Goal: Task Accomplishment & Management: Manage account settings

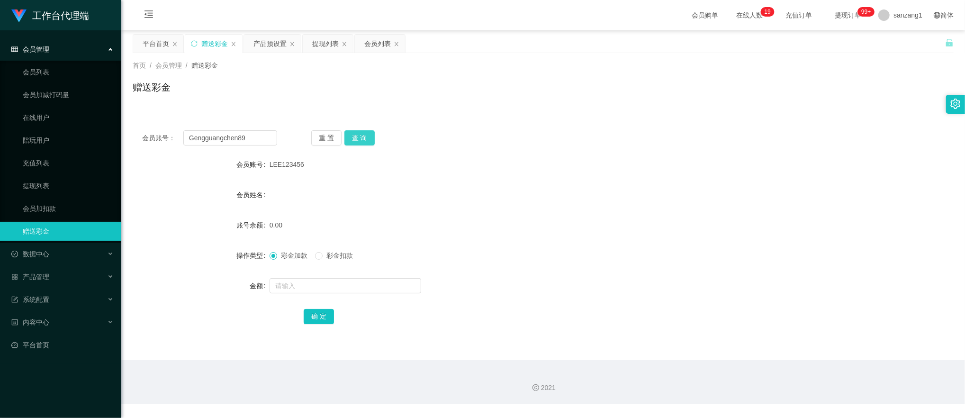
type input "Gengguangchen89"
click at [347, 138] on button "查 询" at bounding box center [359, 137] width 30 height 15
click at [288, 291] on input "text" at bounding box center [345, 285] width 152 height 15
type input "100"
drag, startPoint x: 319, startPoint y: 317, endPoint x: 338, endPoint y: 303, distance: 23.4
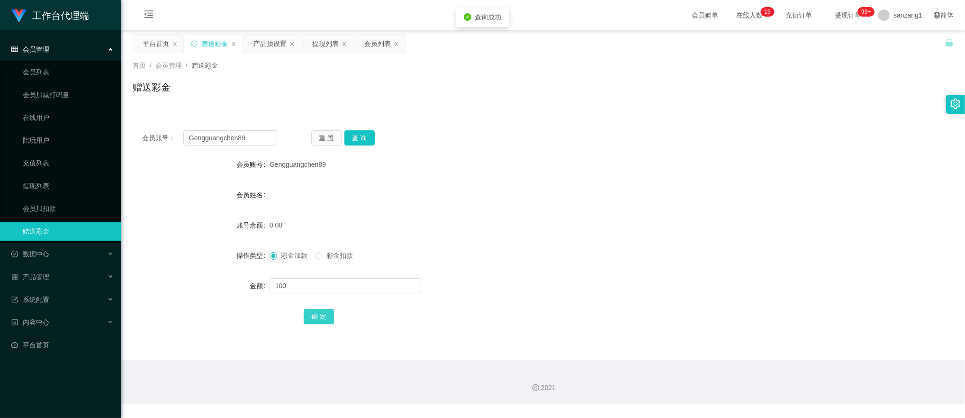
click at [321, 317] on button "确 定" at bounding box center [319, 316] width 30 height 15
drag, startPoint x: 259, startPoint y: 137, endPoint x: -8, endPoint y: 82, distance: 271.8
click at [0, 82] on html "工作台代理端 会员管理 会员列表 会员加减打码量 在线用户 陪玩用户 充值列表 提现列表 会员加扣款 赠送彩金 数据中心 产品管理 注单管理 产品列表 产品预…" at bounding box center [482, 209] width 965 height 418
paste input "Shinn"
type input "Shinn"
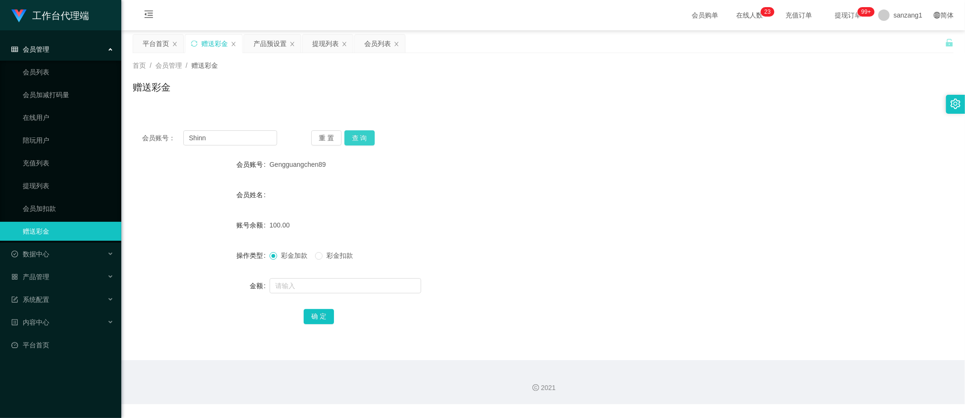
click at [358, 135] on button "查 询" at bounding box center [359, 137] width 30 height 15
click at [292, 284] on input "text" at bounding box center [345, 285] width 152 height 15
type input "5000"
click at [312, 313] on button "确 定" at bounding box center [319, 316] width 30 height 15
click at [277, 40] on div "产品预设置" at bounding box center [269, 44] width 33 height 18
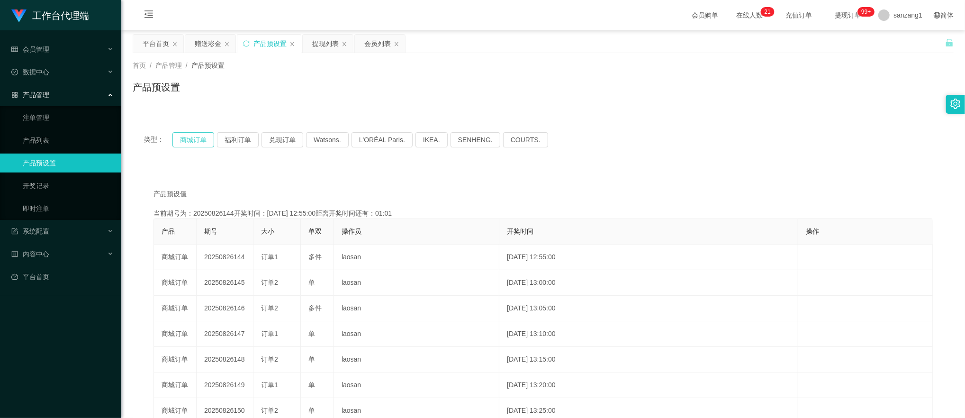
click at [184, 145] on button "商城订单" at bounding box center [193, 139] width 42 height 15
click at [188, 139] on button "商城订单" at bounding box center [193, 139] width 42 height 15
click at [190, 137] on button "商城订单" at bounding box center [193, 139] width 42 height 15
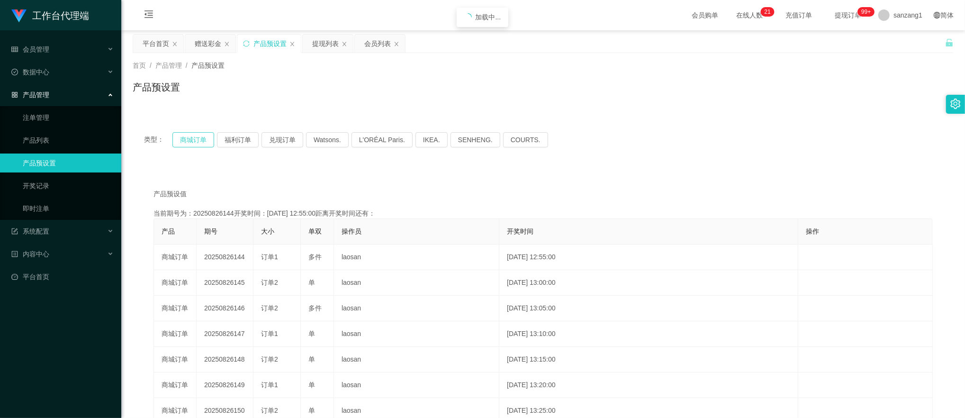
click at [190, 137] on button "商城订单" at bounding box center [193, 139] width 42 height 15
click at [200, 139] on button "商城订单" at bounding box center [193, 139] width 42 height 15
click at [199, 139] on button "商城订单" at bounding box center [193, 139] width 42 height 15
click at [204, 45] on div "赠送彩金" at bounding box center [208, 44] width 27 height 18
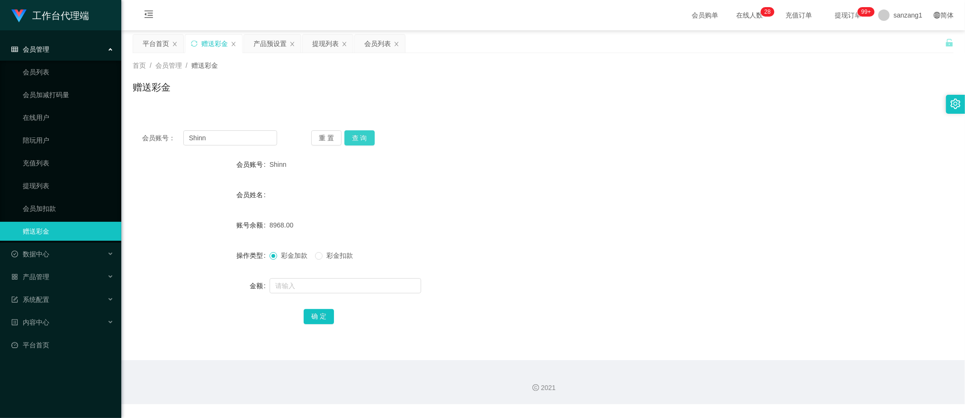
click at [355, 134] on button "查 询" at bounding box center [359, 137] width 30 height 15
drag, startPoint x: 113, startPoint y: 114, endPoint x: 54, endPoint y: 105, distance: 59.5
click at [54, 105] on section "工作台代理端 会员管理 会员列表 会员加减打码量 在线用户 陪玩用户 充值列表 提现列表 会员加扣款 赠送彩金 数据中心 产品管理 注单管理 产品列表 产品预…" at bounding box center [482, 202] width 965 height 404
paste input "Gengguangchen89"
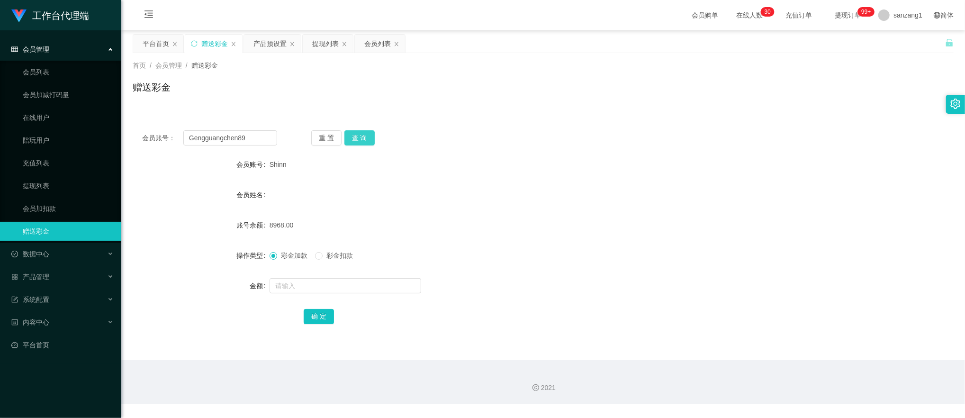
click at [356, 135] on button "查 询" at bounding box center [359, 137] width 30 height 15
click at [365, 129] on div "会员账号： Gengguangchen89 重 置 查 询 会员账号 Gengguangchen89 会员姓名 账号余额 0.00 操作类型 彩金加款 彩金扣…" at bounding box center [543, 233] width 821 height 225
drag, startPoint x: 245, startPoint y: 138, endPoint x: 36, endPoint y: 101, distance: 212.2
click at [33, 102] on section "工作台代理端 会员管理 会员列表 会员加减打码量 在线用户 陪玩用户 充值列表 提现列表 会员加扣款 赠送彩金 数据中心 产品管理 注单管理 产品列表 产品预…" at bounding box center [482, 202] width 965 height 404
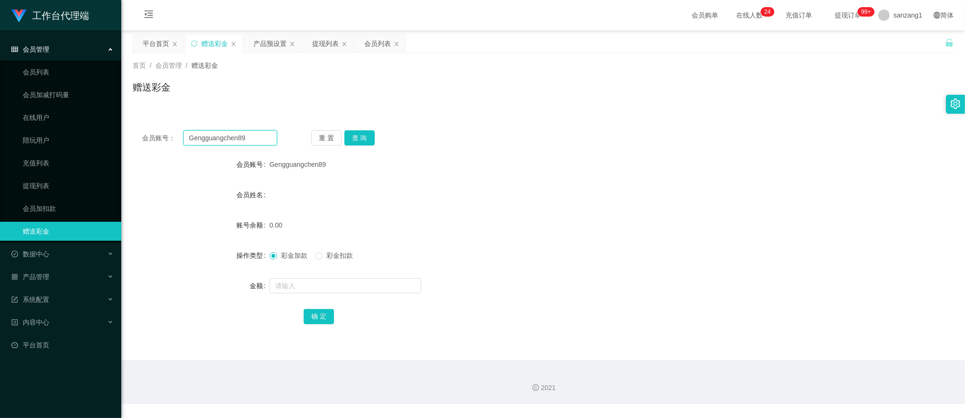
paste input "Faruk"
type input "Faruk"
click at [362, 132] on button "查 询" at bounding box center [359, 137] width 30 height 15
click at [296, 279] on input "text" at bounding box center [345, 285] width 152 height 15
type input "100"
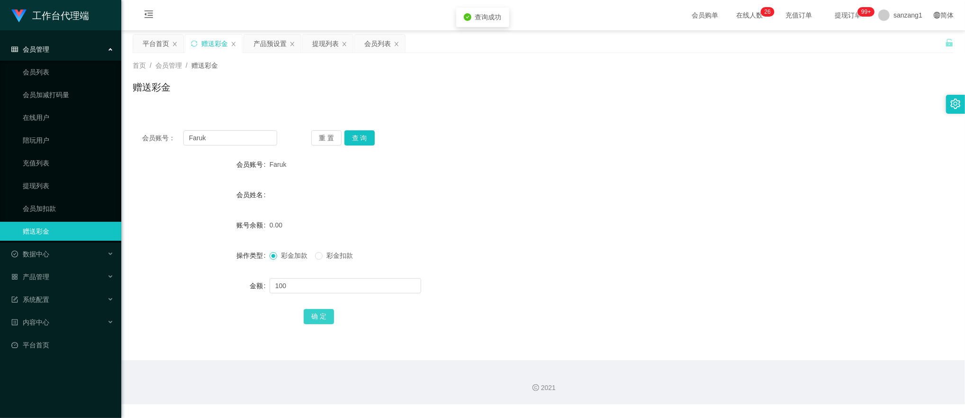
click at [323, 317] on button "确 定" at bounding box center [319, 316] width 30 height 15
drag, startPoint x: 226, startPoint y: 139, endPoint x: 139, endPoint y: 126, distance: 88.6
click at [139, 126] on div "会员账号： Faruk 重 置 查 询 会员账号 Faruk 会员姓名 账号余额 100.00 操作类型 彩金加款 彩金扣款 金额 确 定" at bounding box center [543, 233] width 821 height 225
paste input "Gengguangchen89"
type input "Gengguangchen89"
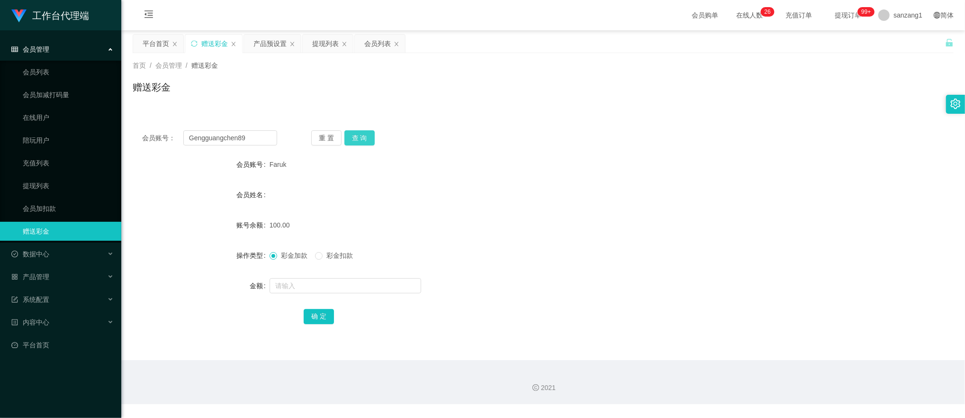
click at [362, 134] on button "查 询" at bounding box center [359, 137] width 30 height 15
click at [360, 138] on button "查 询" at bounding box center [359, 137] width 30 height 15
click at [325, 251] on label "彩金扣款" at bounding box center [336, 256] width 42 height 10
click at [294, 287] on input "text" at bounding box center [345, 285] width 152 height 15
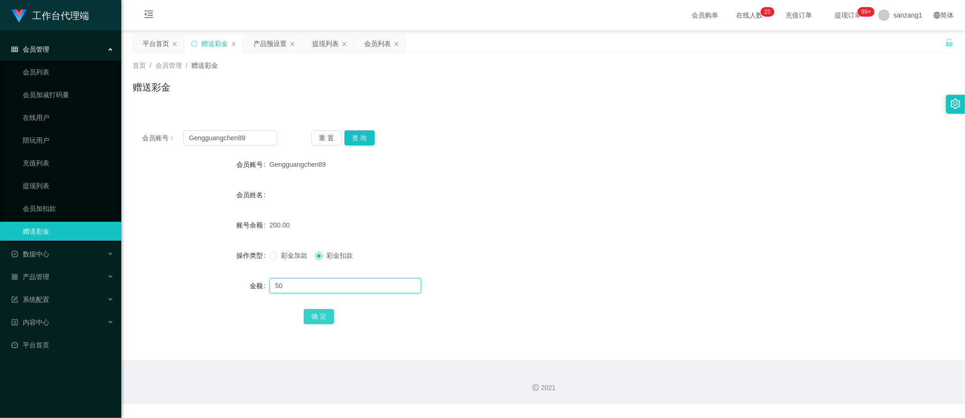
type input "50"
click at [324, 319] on button "确 定" at bounding box center [319, 316] width 30 height 15
click at [279, 44] on div "产品预设置" at bounding box center [269, 44] width 33 height 18
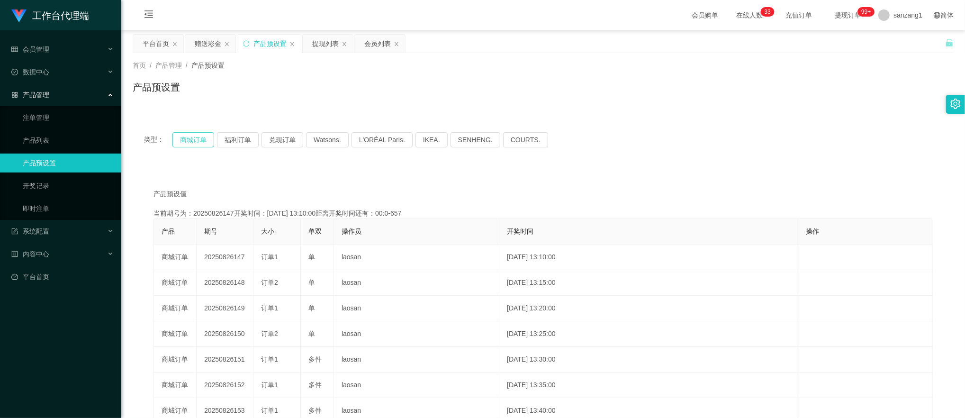
click at [200, 139] on button "商城订单" at bounding box center [193, 139] width 42 height 15
click at [218, 39] on div "赠送彩金" at bounding box center [208, 44] width 27 height 18
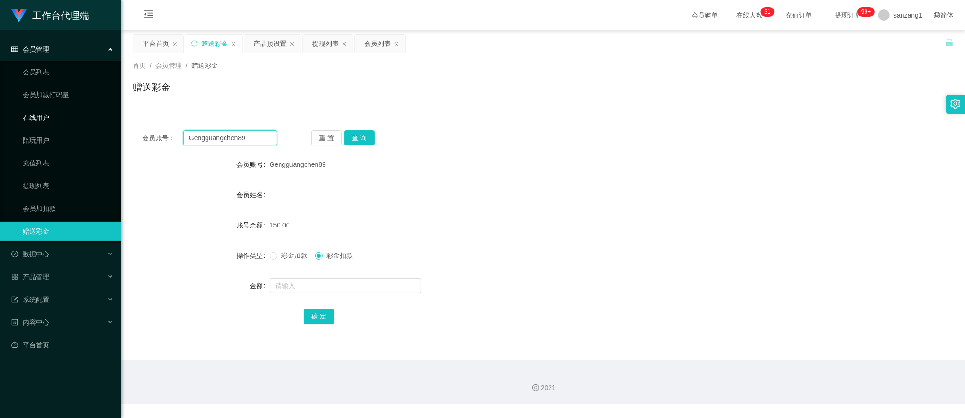
drag, startPoint x: 252, startPoint y: 140, endPoint x: 366, endPoint y: 149, distance: 114.5
click at [63, 119] on section "工作台代理端 会员管理 会员列表 会员加减打码量 在线用户 陪玩用户 充值列表 提现列表 会员加扣款 赠送彩金 数据中心 产品管理 注单管理 产品列表 产品预…" at bounding box center [482, 202] width 965 height 404
paste input "Faruk"
click at [368, 140] on button "查 询" at bounding box center [359, 137] width 30 height 15
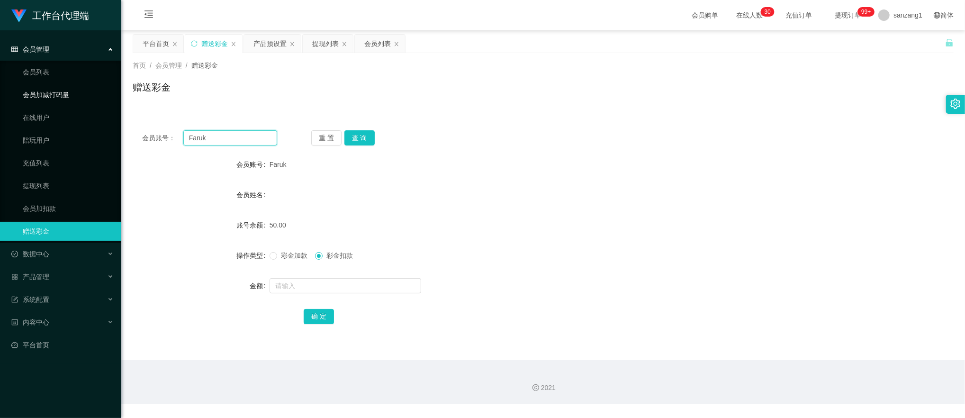
drag, startPoint x: 242, startPoint y: 129, endPoint x: 27, endPoint y: 100, distance: 215.9
click at [23, 101] on section "工作台代理端 会员管理 会员列表 会员加减打码量 在线用户 陪玩用户 充值列表 提现列表 会员加扣款 赠送彩金 数据中心 产品管理 注单管理 产品列表 产品预…" at bounding box center [482, 202] width 965 height 404
paste input "Shaojie"
type input "Shaojie"
click at [360, 140] on button "查 询" at bounding box center [359, 137] width 30 height 15
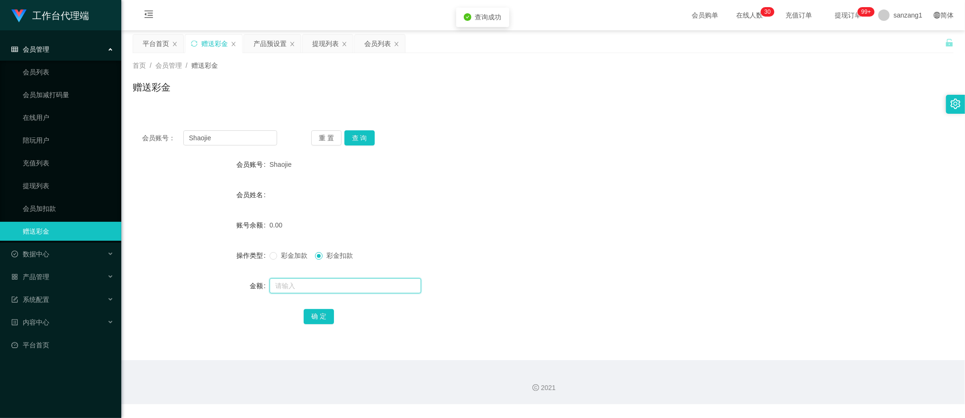
click at [285, 287] on input "text" at bounding box center [345, 285] width 152 height 15
click at [283, 256] on span "彩金加款" at bounding box center [294, 255] width 34 height 8
click at [278, 282] on input "text" at bounding box center [345, 285] width 152 height 15
type input "100"
click at [308, 315] on button "确 定" at bounding box center [319, 316] width 30 height 15
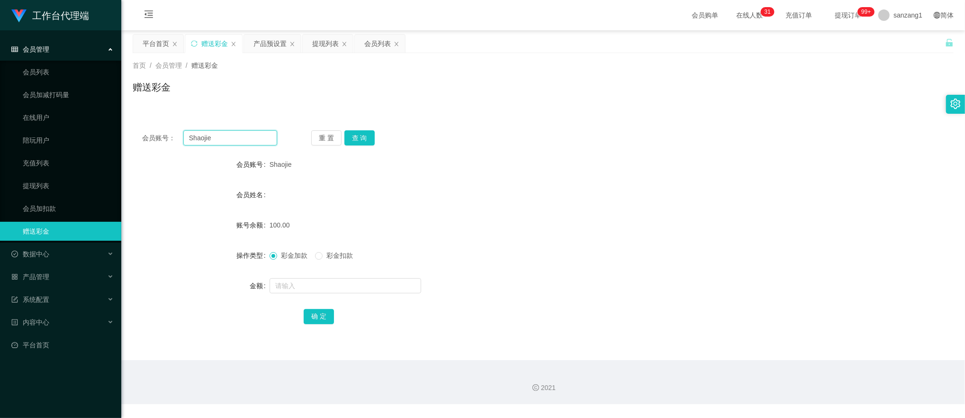
drag, startPoint x: 249, startPoint y: 136, endPoint x: 260, endPoint y: 137, distance: 10.9
click at [99, 126] on section "工作台代理端 会员管理 会员列表 会员加减打码量 在线用户 陪玩用户 充值列表 提现列表 会员加扣款 赠送彩金 数据中心 产品管理 注单管理 产品列表 产品预…" at bounding box center [482, 202] width 965 height 404
paste input "Faruk"
type input "Faruk"
click at [369, 139] on button "查 询" at bounding box center [359, 137] width 30 height 15
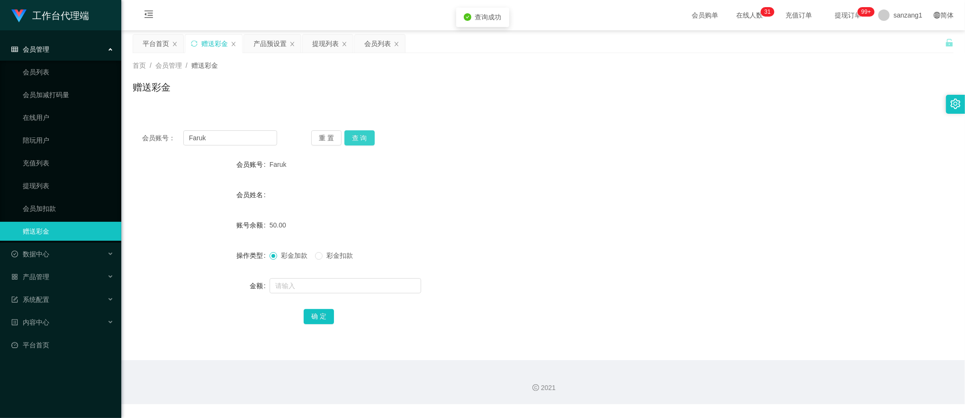
click at [369, 139] on button "查 询" at bounding box center [359, 137] width 30 height 15
click at [369, 139] on div "重 置 查 询" at bounding box center [378, 137] width 135 height 15
click at [362, 132] on button "查 询" at bounding box center [359, 137] width 30 height 15
click at [347, 137] on button "查 询" at bounding box center [359, 137] width 30 height 15
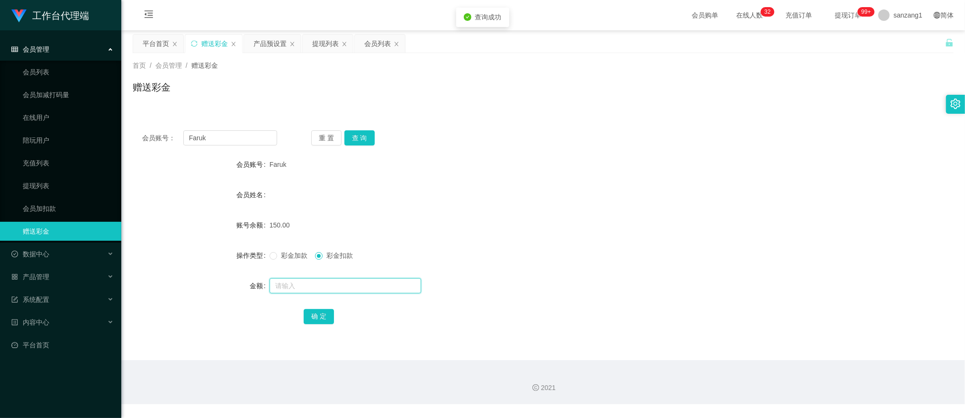
click at [307, 287] on input "text" at bounding box center [345, 285] width 152 height 15
type input "150"
click at [313, 323] on button "确 定" at bounding box center [319, 316] width 30 height 15
click at [269, 40] on div "产品预设置" at bounding box center [269, 44] width 33 height 18
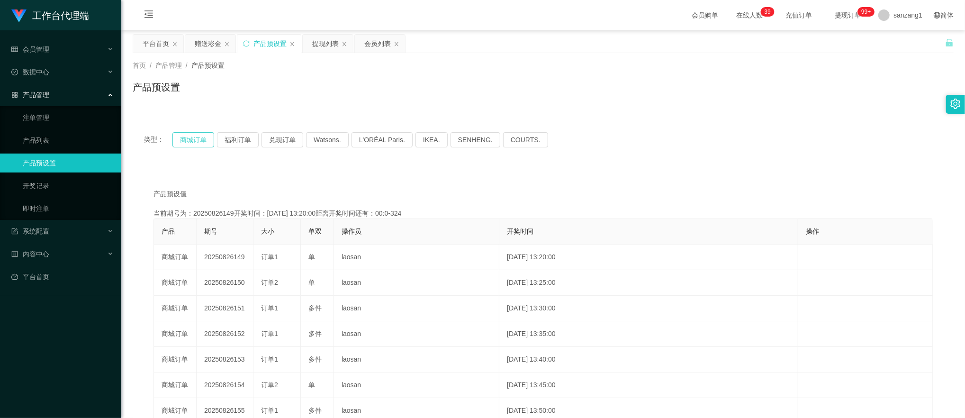
click at [203, 140] on button "商城订单" at bounding box center [193, 139] width 42 height 15
click at [209, 38] on div "赠送彩金" at bounding box center [208, 44] width 27 height 18
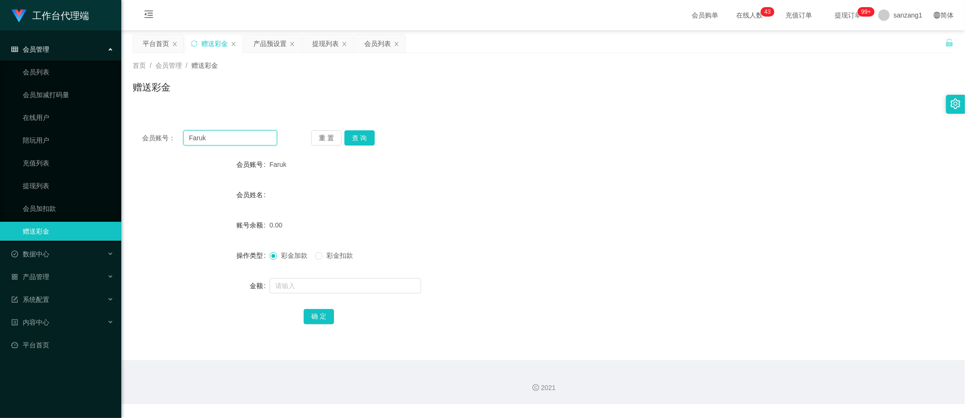
drag, startPoint x: 235, startPoint y: 139, endPoint x: 139, endPoint y: 126, distance: 96.6
click at [139, 126] on div "会员账号： Faruk 重 置 查 询 会员账号 Faruk 会员姓名 账号余额 0.00 操作类型 彩金加款 彩金扣款 金额 确 定" at bounding box center [543, 233] width 821 height 225
paste input "Shaojie"
type input "Shaojie"
click at [355, 135] on button "查 询" at bounding box center [359, 137] width 30 height 15
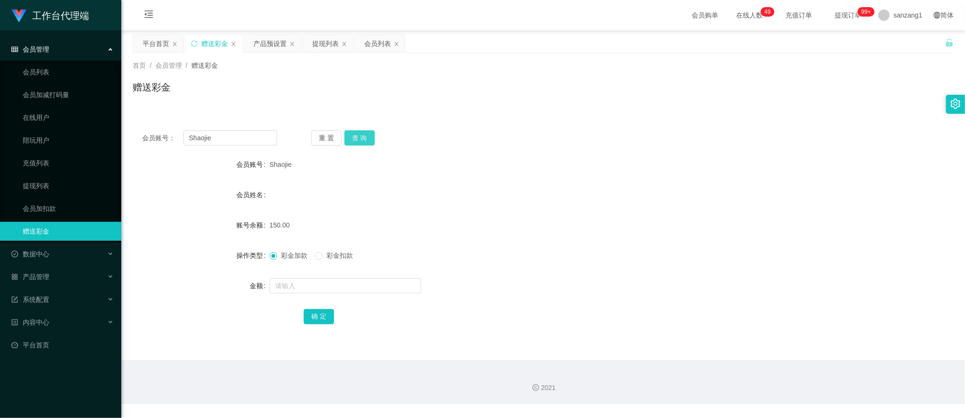
click at [355, 136] on button "查 询" at bounding box center [359, 137] width 30 height 15
click at [311, 288] on input "text" at bounding box center [345, 285] width 152 height 15
type input "150"
click at [318, 321] on button "确 定" at bounding box center [319, 316] width 30 height 15
click at [360, 139] on button "查 询" at bounding box center [359, 137] width 30 height 15
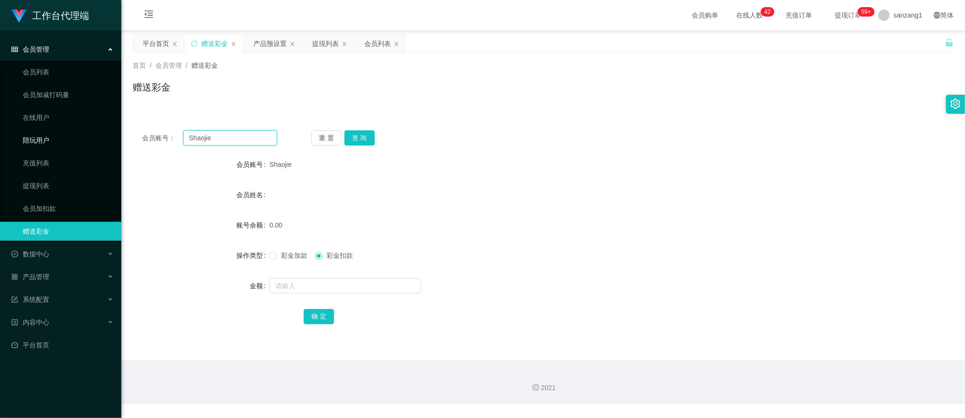
drag, startPoint x: 231, startPoint y: 143, endPoint x: 115, endPoint y: 132, distance: 117.0
click at [115, 132] on section "工作台代理端 会员管理 会员列表 会员加减打码量 在线用户 陪玩用户 充值列表 提现列表 会员加扣款 赠送彩金 数据中心 产品管理 注单管理 产品列表 产品预…" at bounding box center [482, 202] width 965 height 404
paste input "Gengguangchen89"
type input "Gengguangchen89"
click at [358, 139] on button "查 询" at bounding box center [359, 137] width 30 height 15
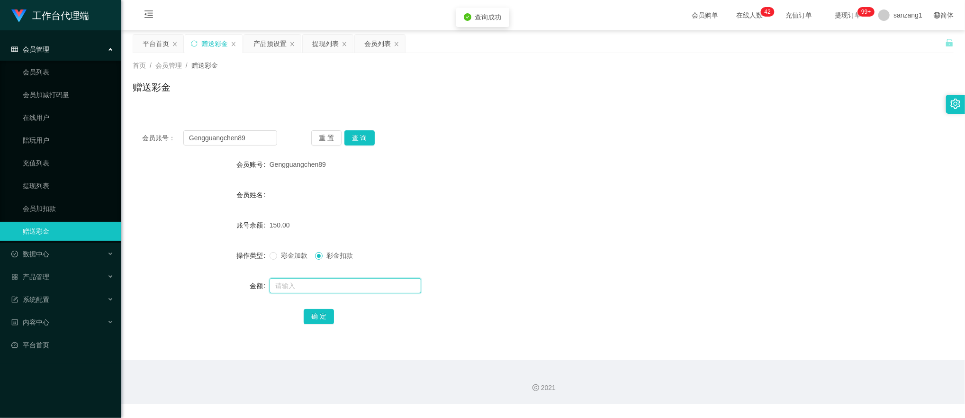
click at [286, 288] on input "text" at bounding box center [345, 285] width 152 height 15
type input "150"
click at [309, 313] on button "确 定" at bounding box center [319, 316] width 30 height 15
drag, startPoint x: 263, startPoint y: 139, endPoint x: 65, endPoint y: 118, distance: 199.5
click at [65, 120] on section "工作台代理端 会员管理 会员列表 会员加减打码量 在线用户 陪玩用户 充值列表 提现列表 会员加扣款 赠送彩金 数据中心 产品管理 注单管理 产品列表 产品预…" at bounding box center [482, 202] width 965 height 404
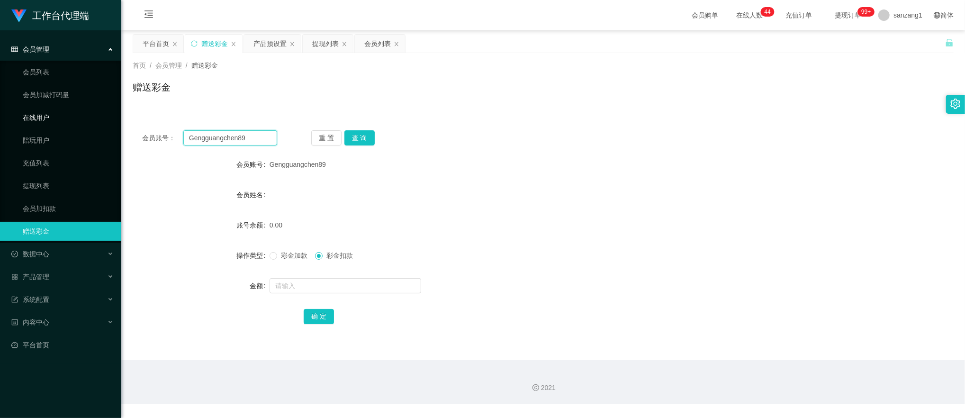
paste input "YT888168"
type input "YT888168"
click at [359, 137] on button "查 询" at bounding box center [359, 137] width 30 height 15
click at [278, 259] on span "彩金加款" at bounding box center [294, 255] width 34 height 8
click at [277, 285] on input "text" at bounding box center [345, 285] width 152 height 15
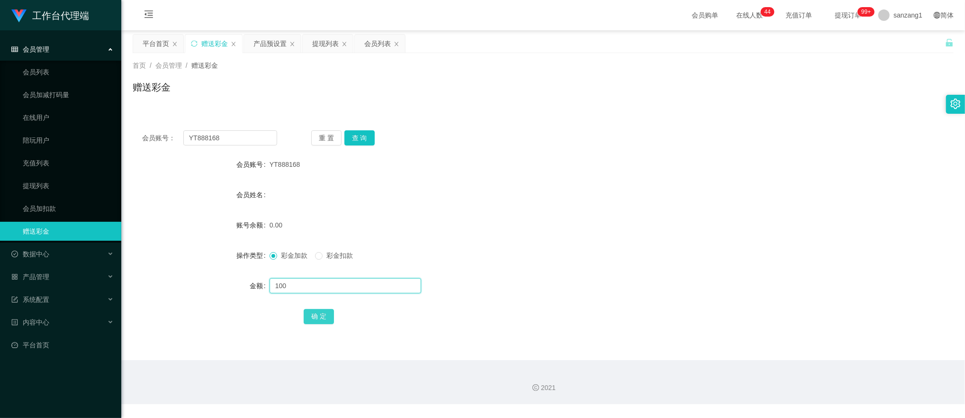
type input "100"
click at [317, 323] on button "确 定" at bounding box center [319, 316] width 30 height 15
click at [265, 44] on div "产品预设置" at bounding box center [269, 44] width 33 height 18
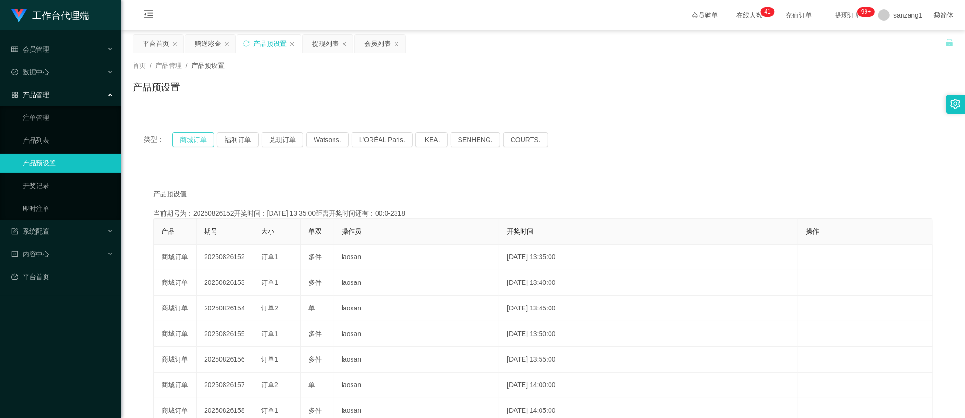
click at [198, 139] on button "商城订单" at bounding box center [193, 139] width 42 height 15
click at [205, 43] on div "赠送彩金" at bounding box center [208, 44] width 27 height 18
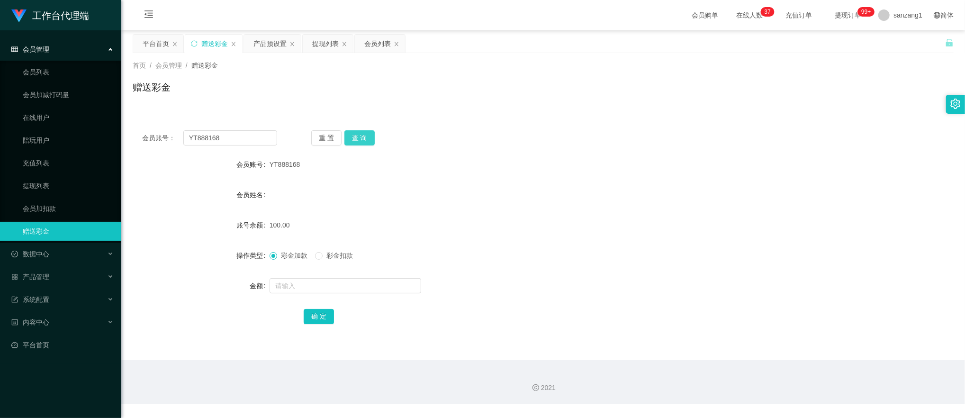
click at [369, 139] on button "查 询" at bounding box center [359, 137] width 30 height 15
click at [369, 139] on button "查 询" at bounding box center [364, 137] width 41 height 15
click at [369, 139] on div "重 置 查 询" at bounding box center [378, 137] width 135 height 15
click at [364, 139] on button "查 询" at bounding box center [359, 137] width 30 height 15
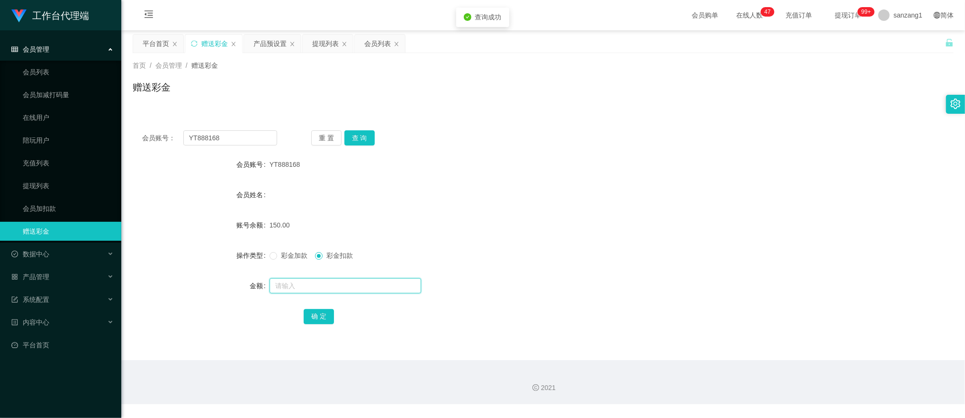
click at [287, 286] on input "text" at bounding box center [345, 285] width 152 height 15
type input "150"
click at [321, 319] on button "确 定" at bounding box center [319, 316] width 30 height 15
